Goal: Task Accomplishment & Management: Complete application form

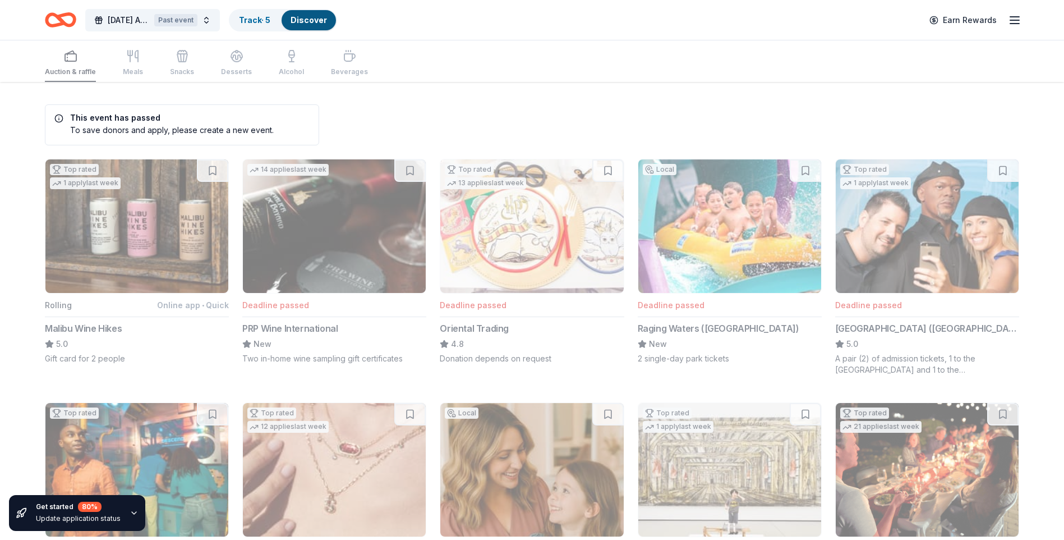
click at [302, 24] on link "Discover" at bounding box center [309, 20] width 36 height 10
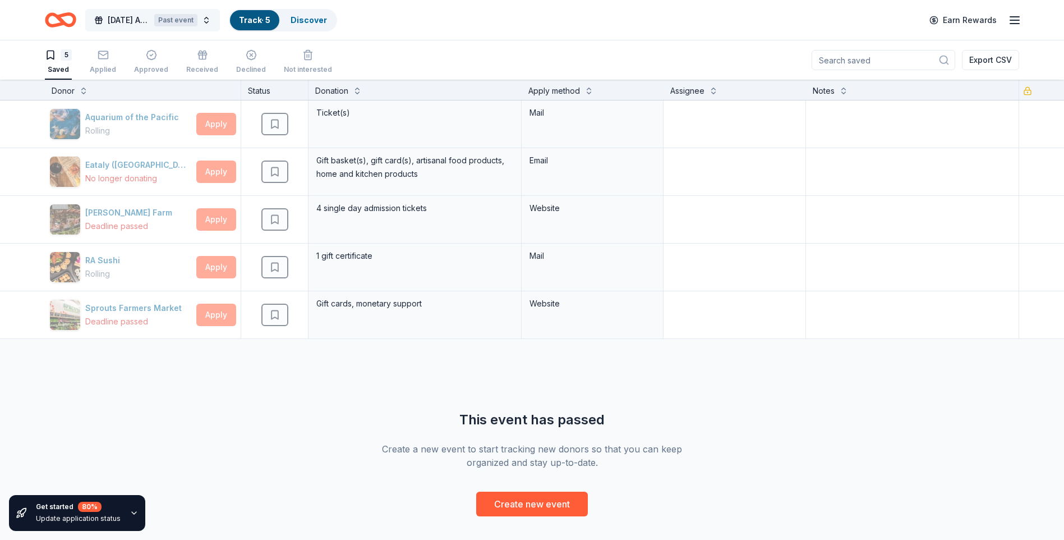
click at [207, 19] on button "2025 Earth Day Auction Past event" at bounding box center [152, 20] width 135 height 22
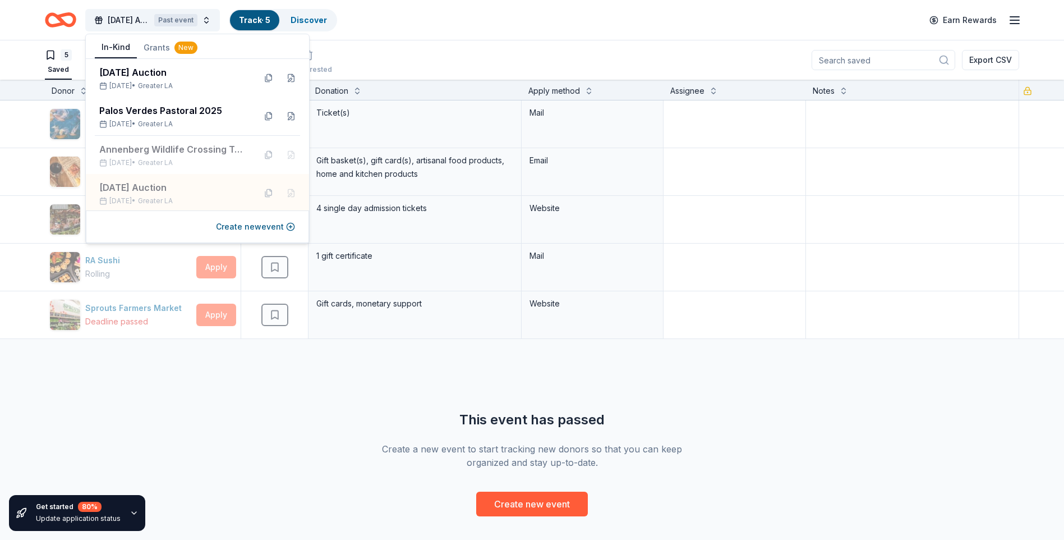
click at [847, 33] on div "2025 Earth Day Auction Past event Track · 5 Discover Earn Rewards" at bounding box center [532, 20] width 975 height 26
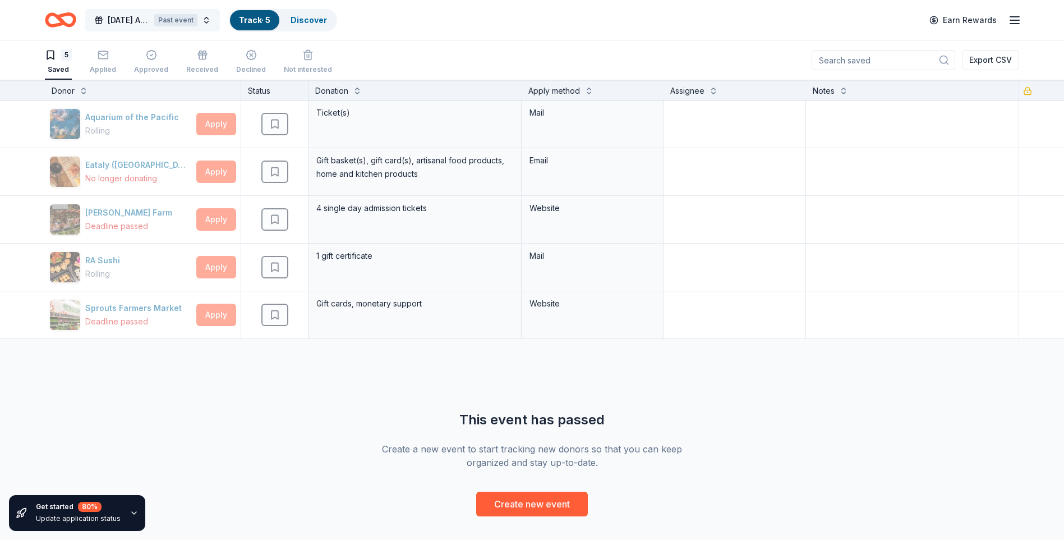
click at [207, 25] on button "2025 Earth Day Auction Past event" at bounding box center [152, 20] width 135 height 22
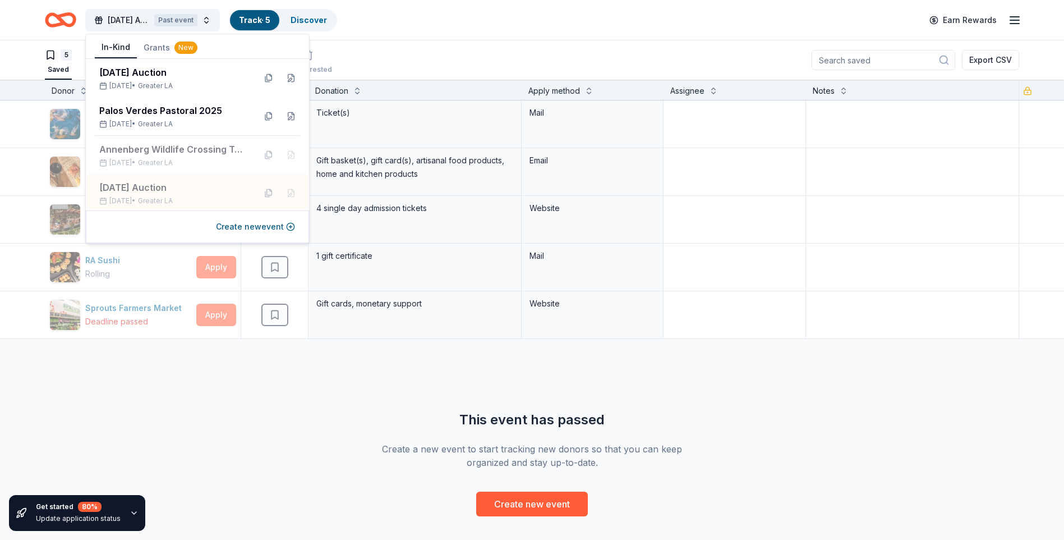
click at [245, 22] on link "Track · 5" at bounding box center [254, 20] width 31 height 10
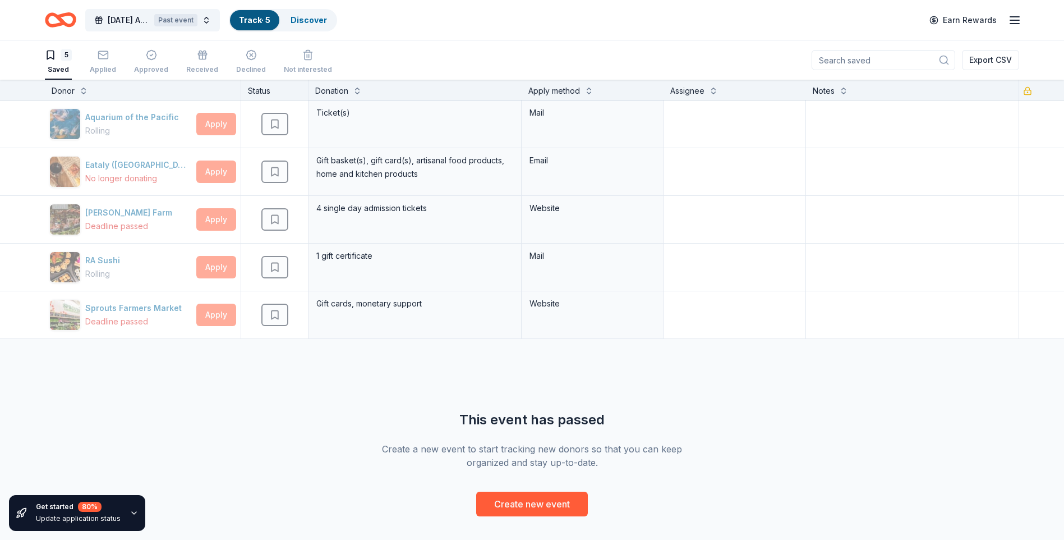
click at [245, 22] on link "Track · 5" at bounding box center [254, 20] width 31 height 10
click at [177, 6] on div "2025 Earth Day Auction Past event Track · 5 Discover Earn Rewards" at bounding box center [532, 20] width 1064 height 40
click at [178, 11] on button "2025 Earth Day Auction Past event" at bounding box center [152, 20] width 135 height 22
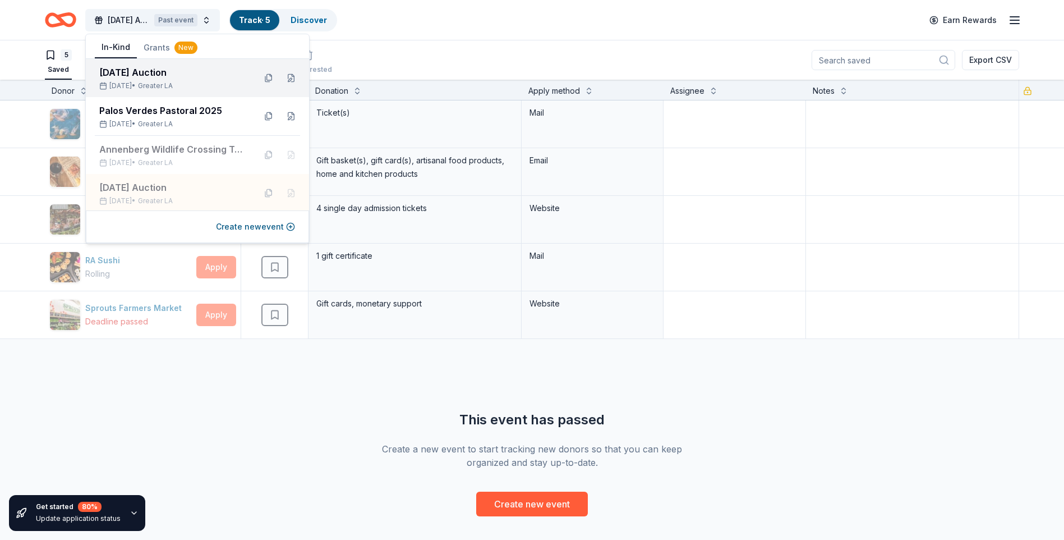
click at [162, 82] on span "Greater LA" at bounding box center [155, 85] width 35 height 9
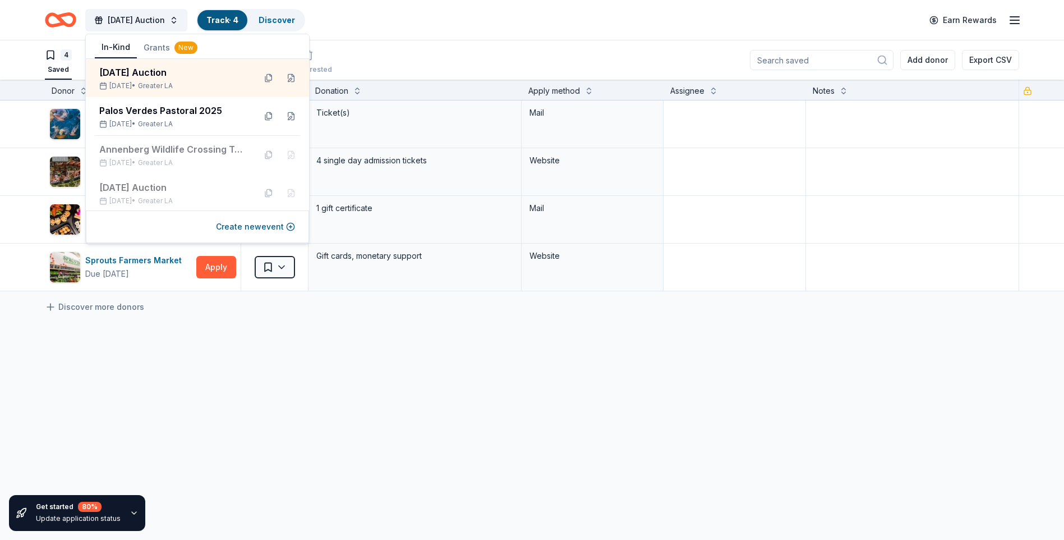
click at [422, 50] on div "4 Saved Applied Approved Received Declined Not interested Add donor Export CSV" at bounding box center [532, 59] width 975 height 39
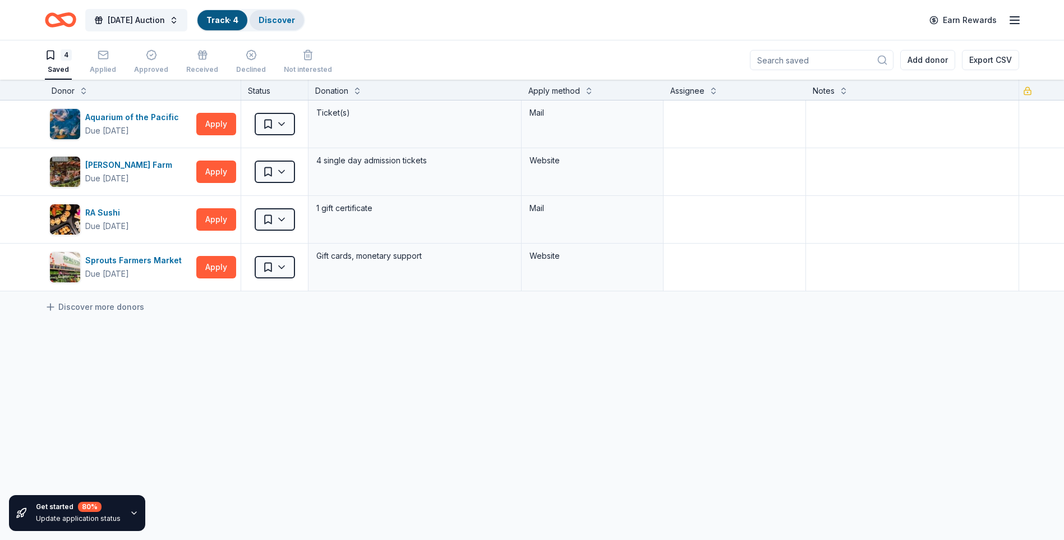
click at [304, 26] on div "Discover" at bounding box center [277, 20] width 54 height 20
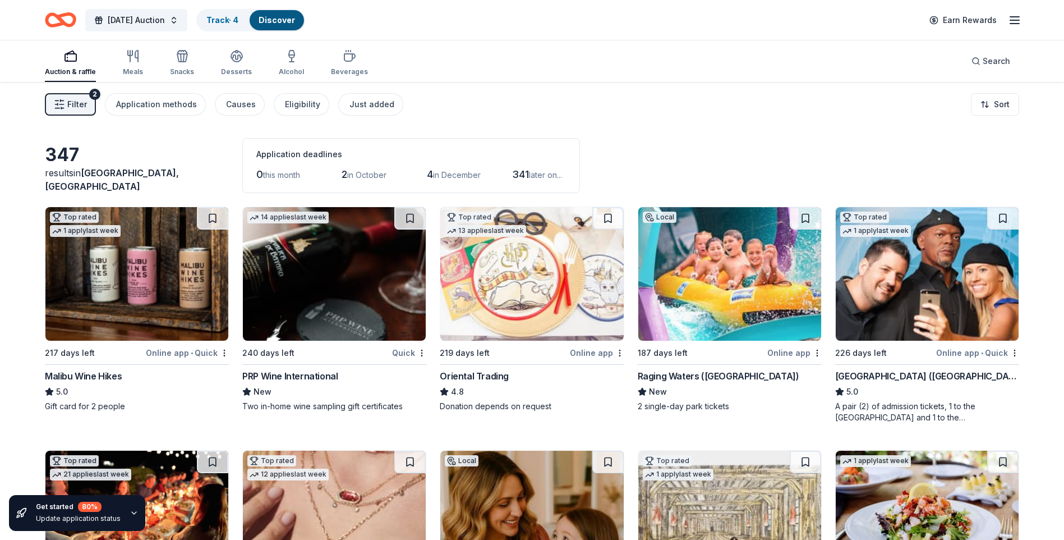
click at [65, 15] on icon "Home" at bounding box center [65, 19] width 17 height 11
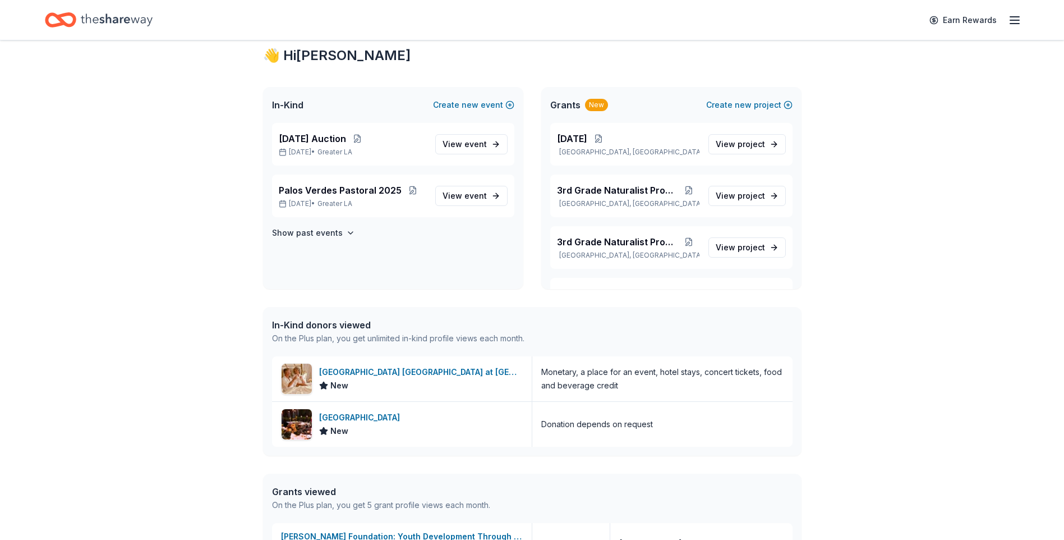
scroll to position [56, 0]
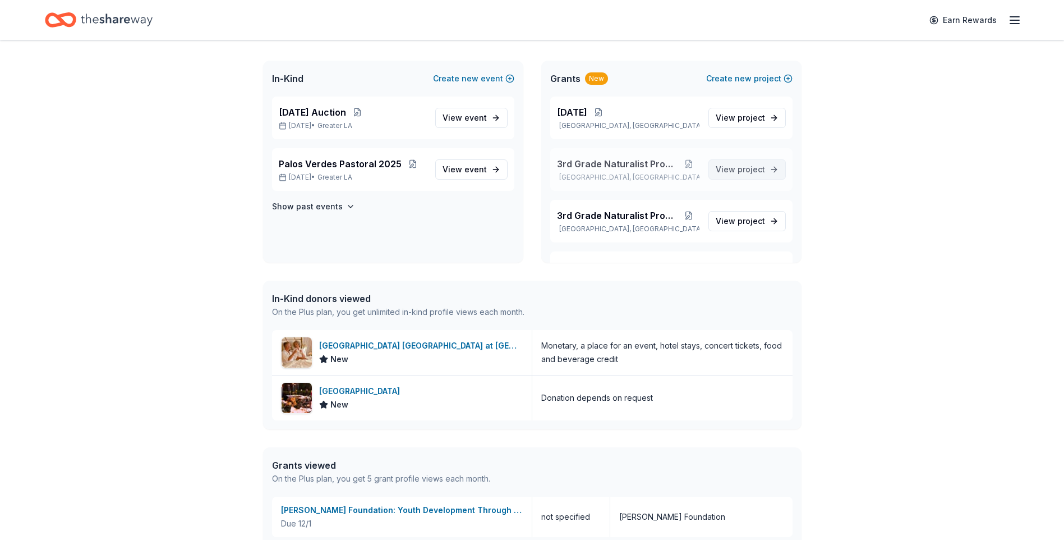
click at [745, 172] on span "project" at bounding box center [751, 169] width 27 height 10
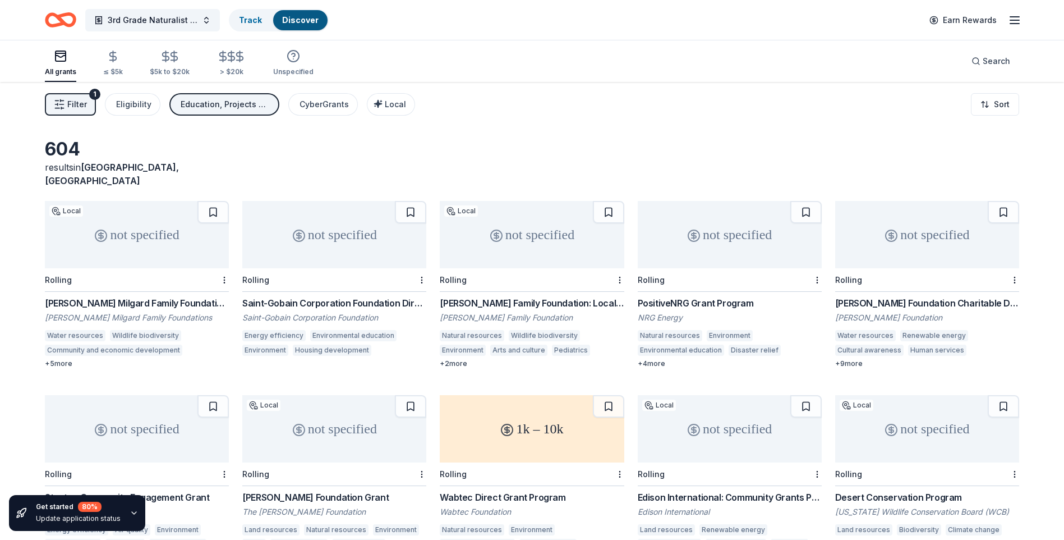
click at [675, 296] on div "PositiveNRG Grant Program" at bounding box center [730, 302] width 184 height 13
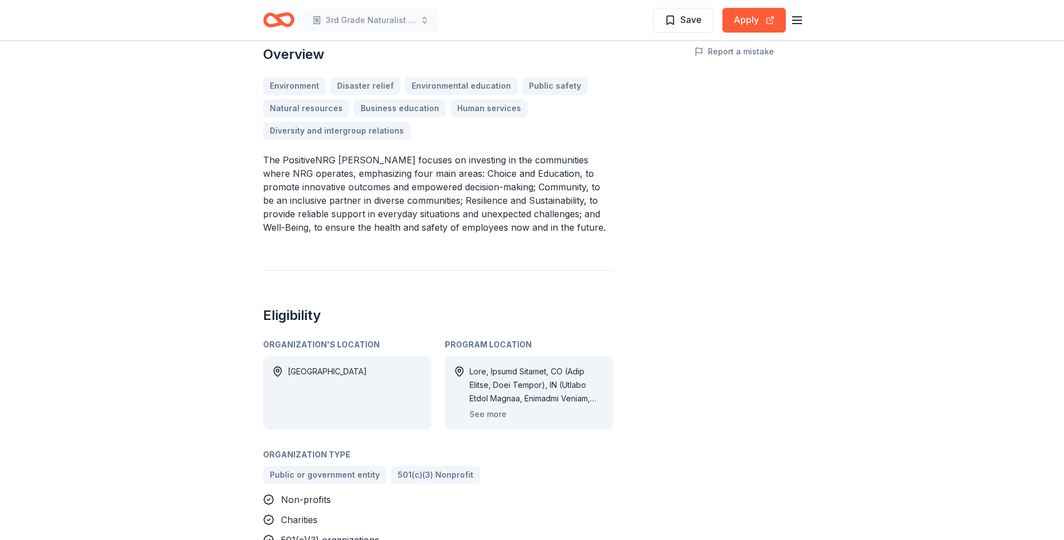
scroll to position [281, 0]
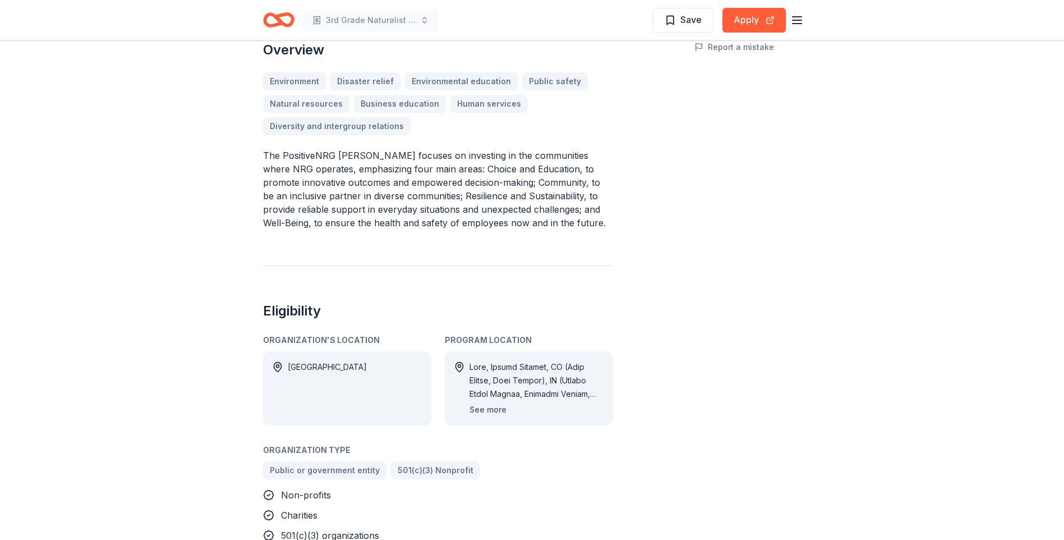
click at [491, 408] on button "See more" at bounding box center [488, 409] width 37 height 13
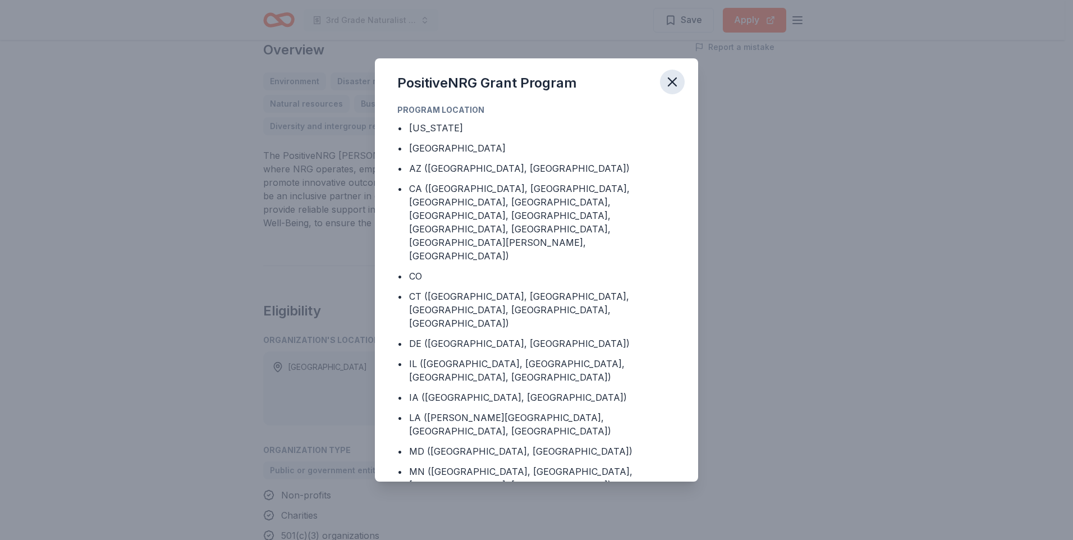
click at [672, 80] on icon "button" at bounding box center [672, 82] width 16 height 16
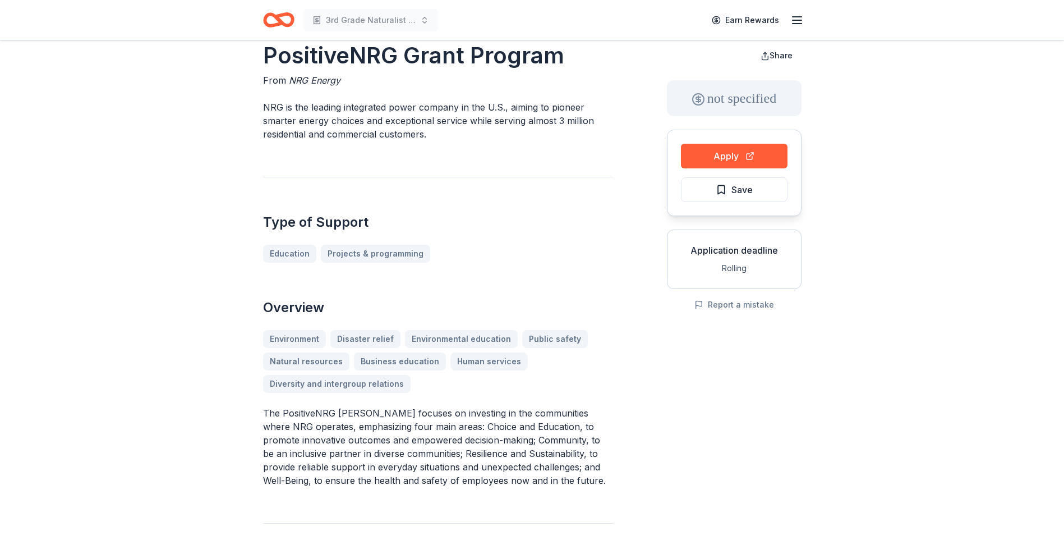
scroll to position [0, 0]
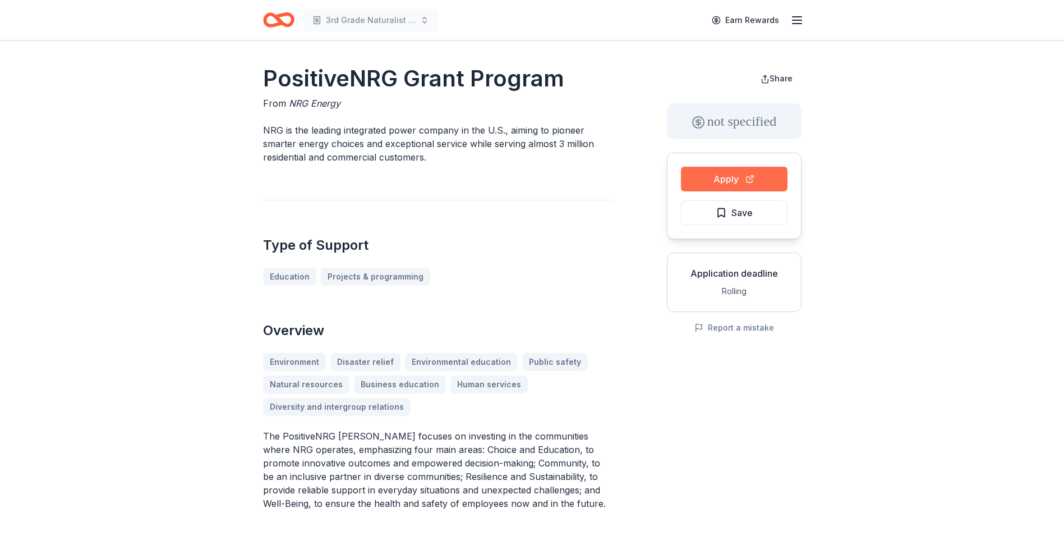
click at [729, 179] on button "Apply" at bounding box center [734, 179] width 107 height 25
